Goal: Register for event/course

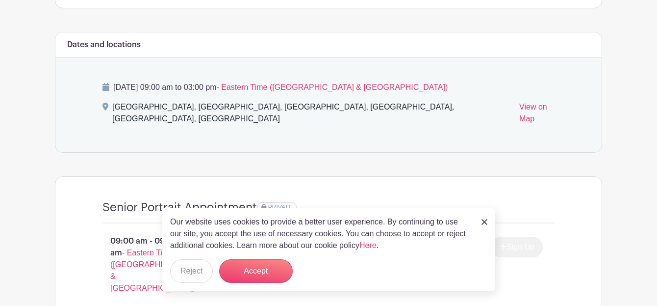
scroll to position [525, 0]
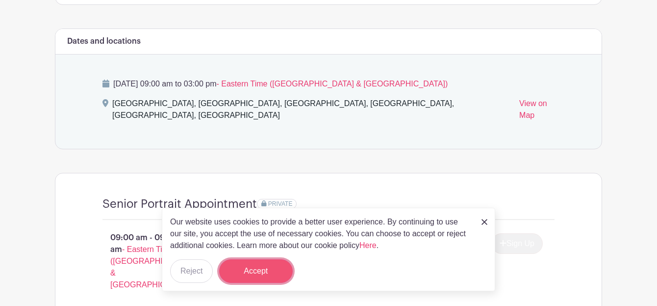
click at [251, 272] on button "Accept" at bounding box center [256, 271] width 74 height 24
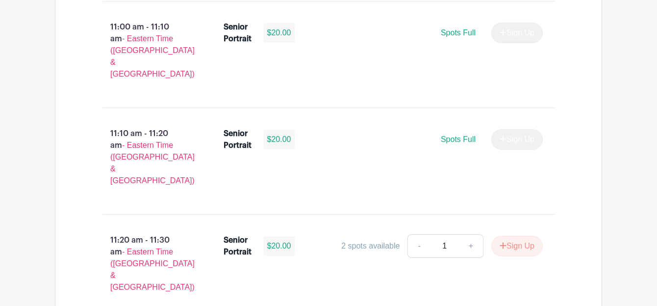
scroll to position [2018, 0]
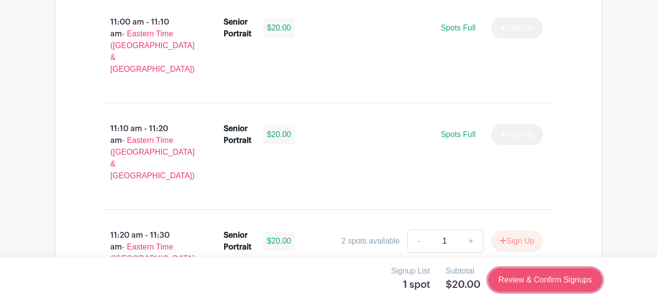
click at [517, 277] on link "Review & Confirm Signups" at bounding box center [545, 280] width 114 height 24
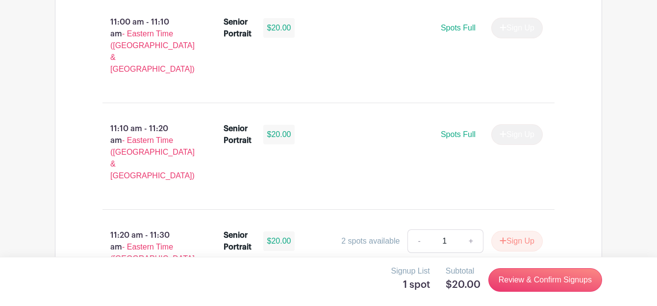
click at [307, 190] on div at bounding box center [328, 153] width 657 height 306
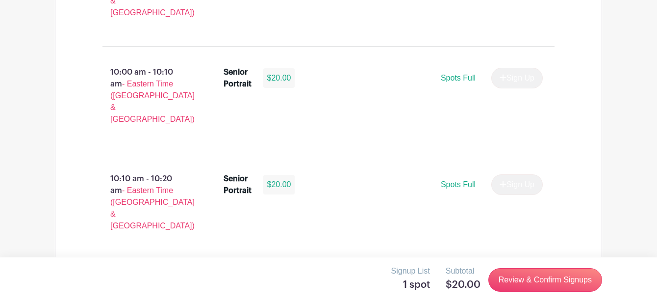
scroll to position [1332, 0]
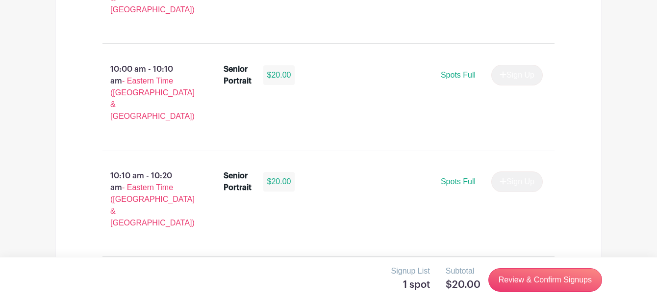
click at [417, 276] on link "-" at bounding box center [419, 288] width 23 height 24
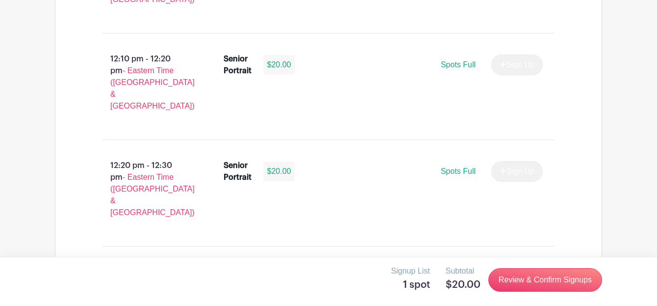
scroll to position [2727, 0]
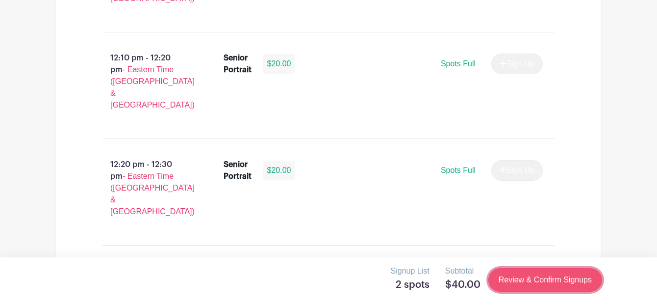
click at [512, 279] on link "Review & Confirm Signups" at bounding box center [545, 280] width 114 height 24
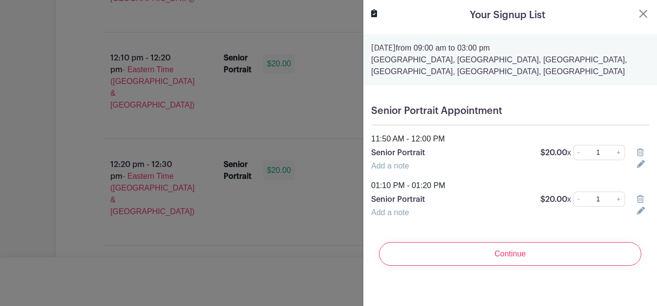
click at [641, 152] on icon at bounding box center [640, 152] width 7 height 8
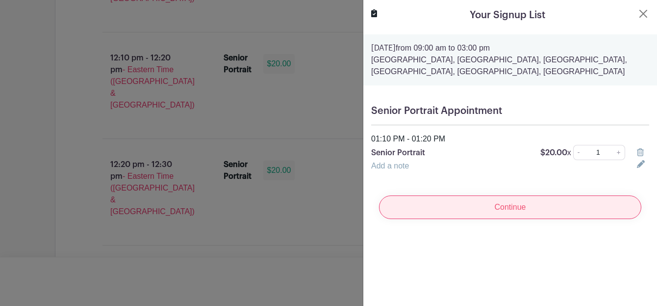
click at [507, 205] on input "Continue" at bounding box center [510, 207] width 262 height 24
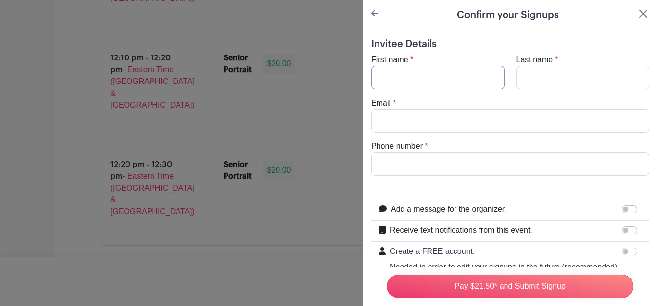
click at [424, 80] on input "First name" at bounding box center [437, 78] width 133 height 24
type input "McCrae"
type input "Mattice"
type input "mccraemattice@gmail.com"
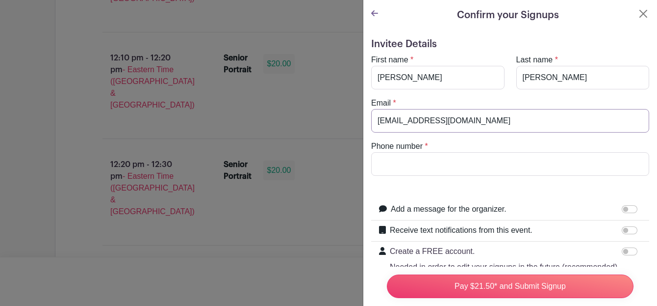
type input "8644324155"
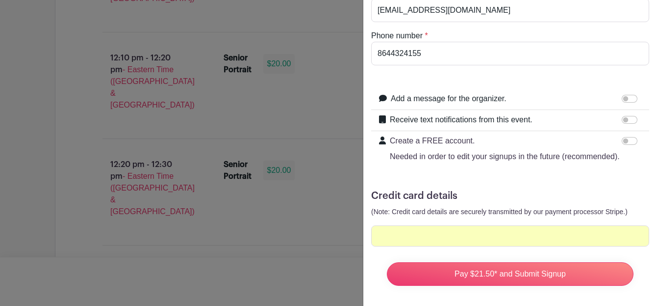
scroll to position [114, 0]
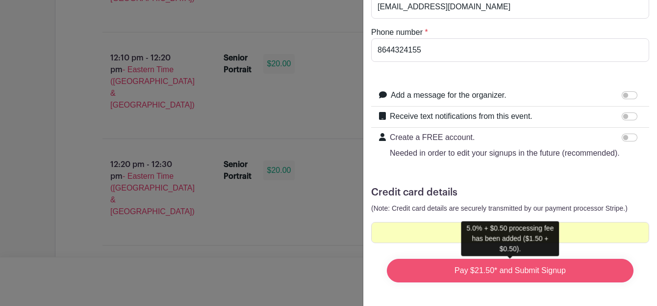
click at [478, 273] on input "Pay $21.50* and Submit Signup" at bounding box center [510, 270] width 247 height 24
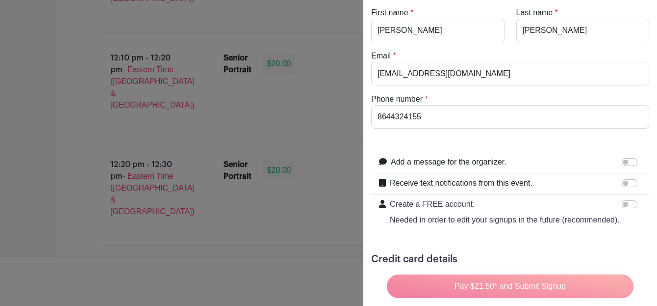
scroll to position [0, 0]
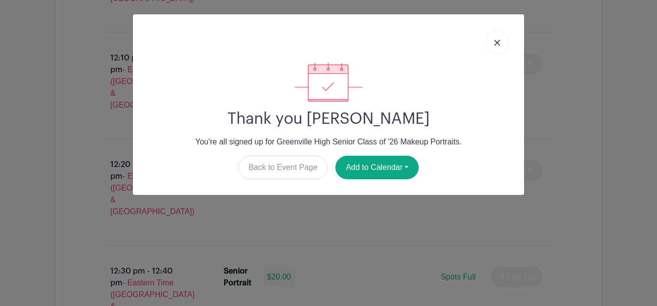
click at [495, 42] on img at bounding box center [497, 43] width 6 height 6
